Goal: Transaction & Acquisition: Book appointment/travel/reservation

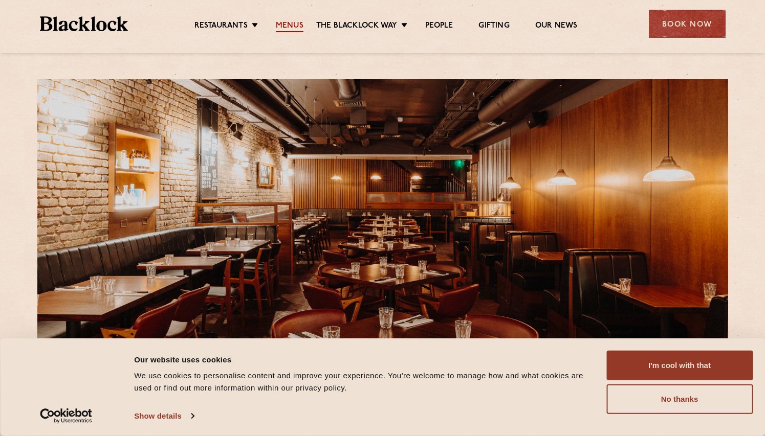
click at [295, 26] on link "Menus" at bounding box center [290, 26] width 28 height 11
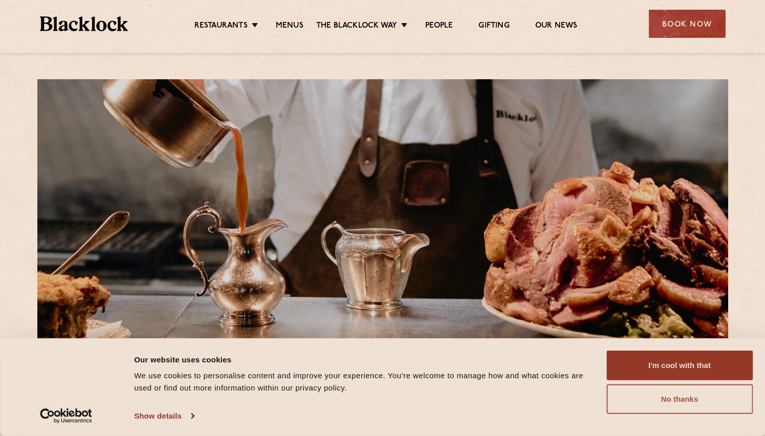
click at [692, 403] on button "No thanks" at bounding box center [679, 400] width 146 height 30
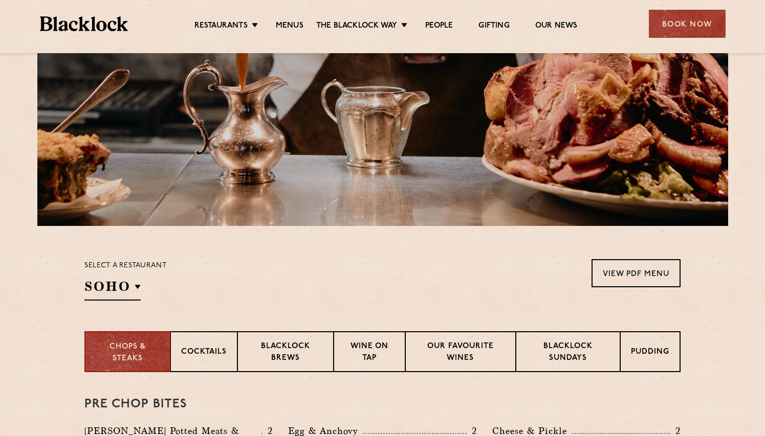
scroll to position [249, 0]
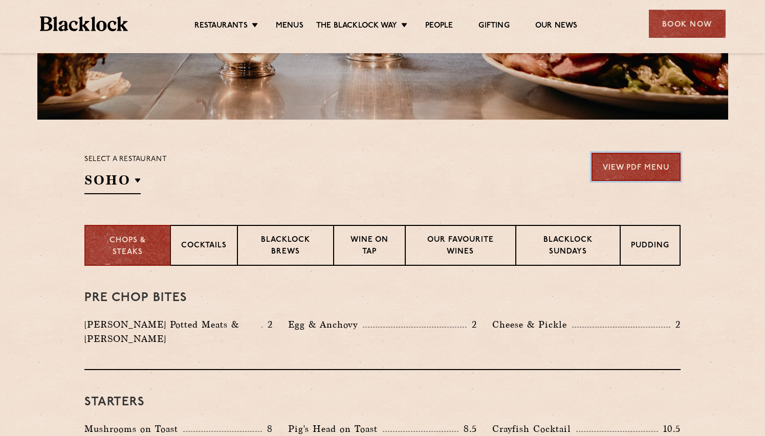
click at [623, 168] on link "View PDF Menu" at bounding box center [635, 167] width 89 height 28
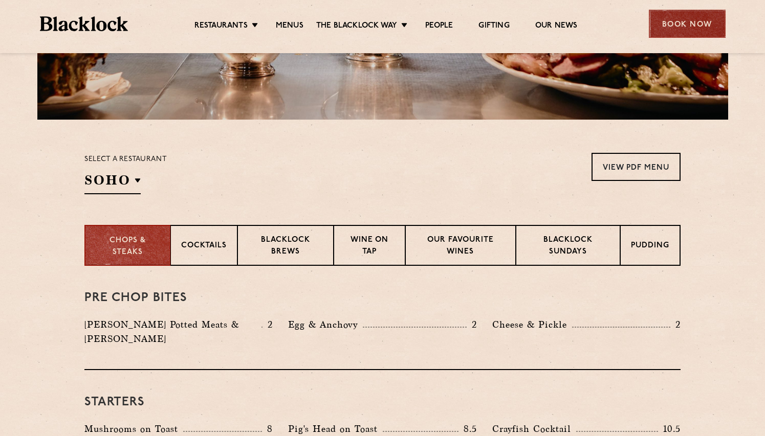
click at [676, 32] on div "Book Now" at bounding box center [687, 24] width 77 height 28
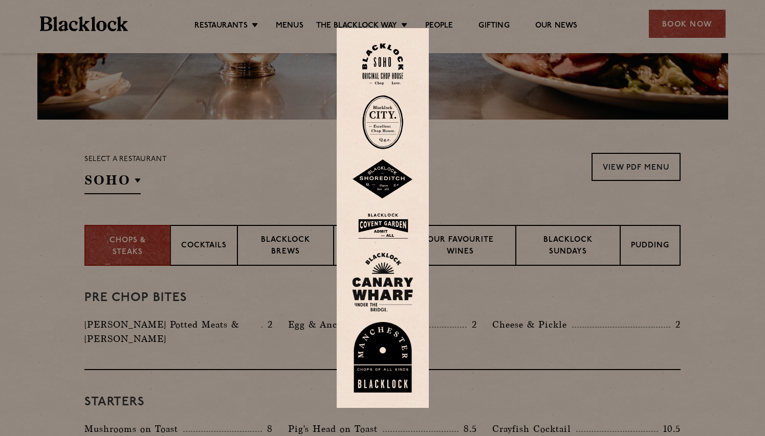
click at [391, 222] on img at bounding box center [382, 226] width 61 height 33
